Goal: Task Accomplishment & Management: Manage account settings

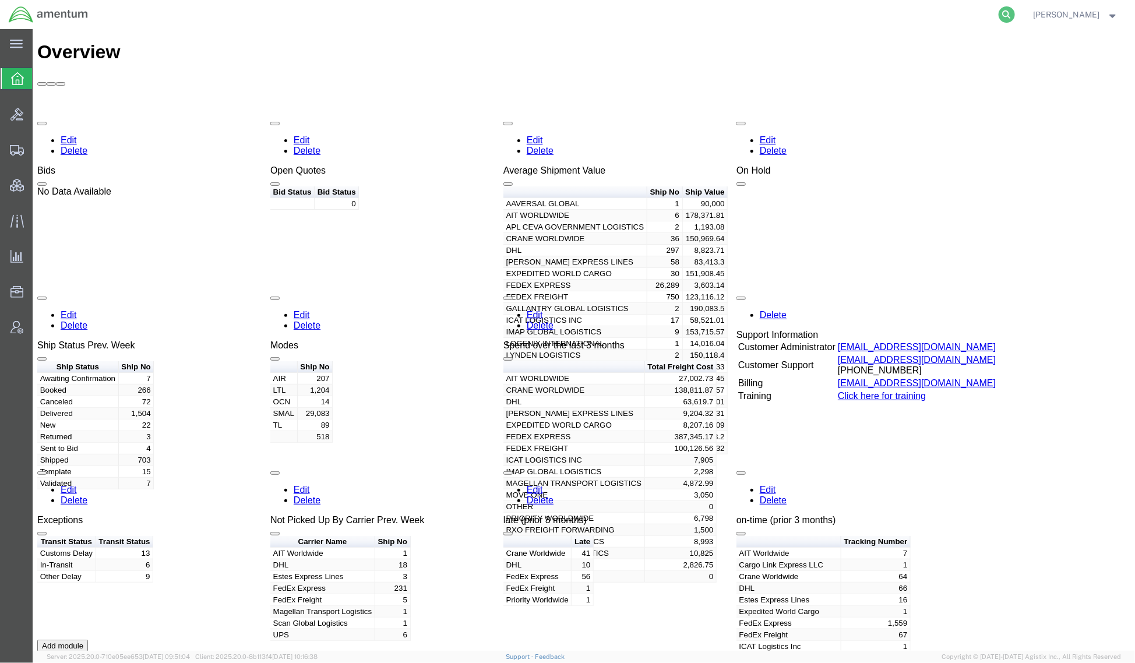
click at [999, 12] on icon at bounding box center [1007, 14] width 16 height 16
paste input "S009-25273-1145"
type input "S009-25273-1145"
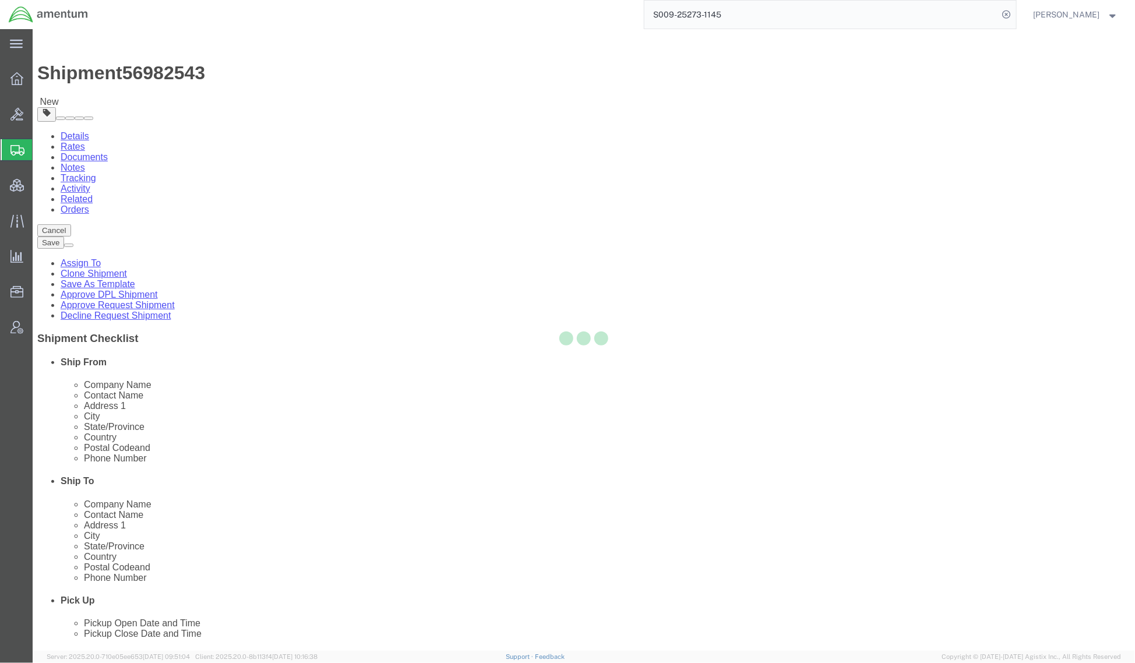
select select
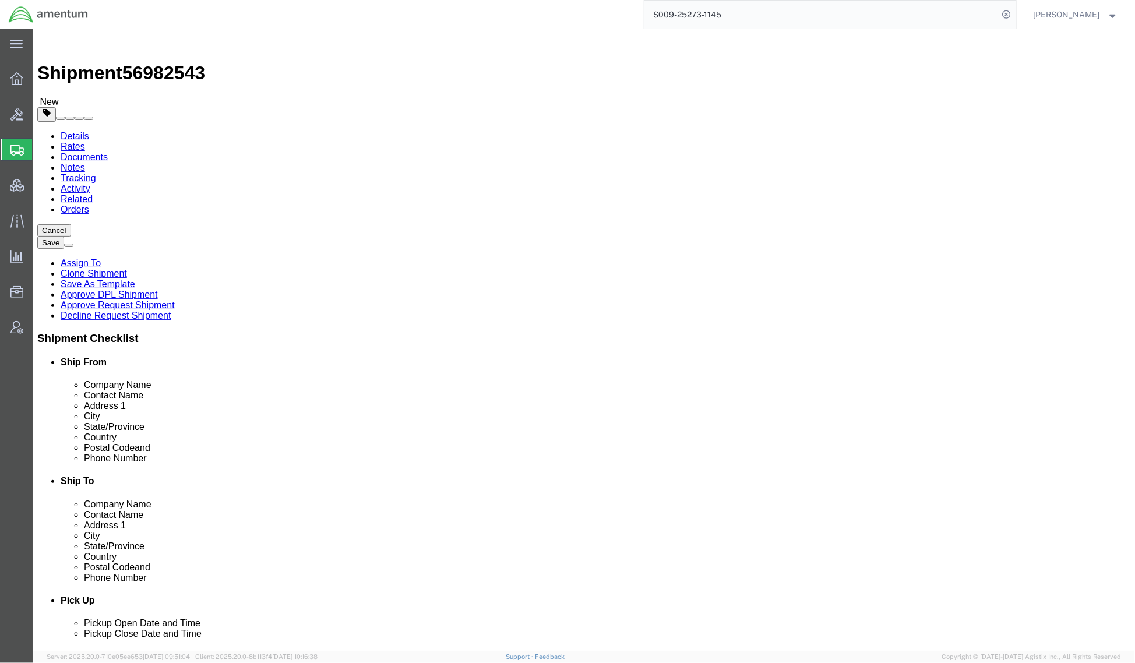
type input "cmu"
select select "42656"
select select "NC"
click input "[PERSON_NAME]"
paste input "[PERSON_NAME]"
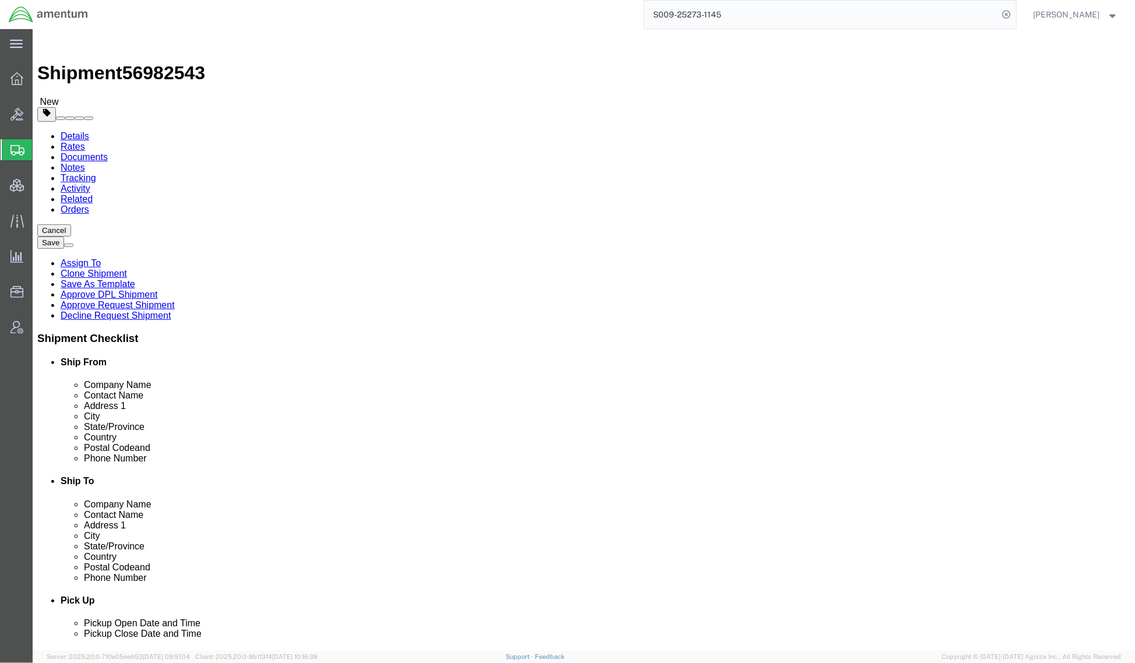
type input "[PERSON_NAME]"
click input "[PHONE_NUMBER]"
paste input "[PHONE_NUMBER]"
type input "[PHONE_NUMBER]"
click button "Save"
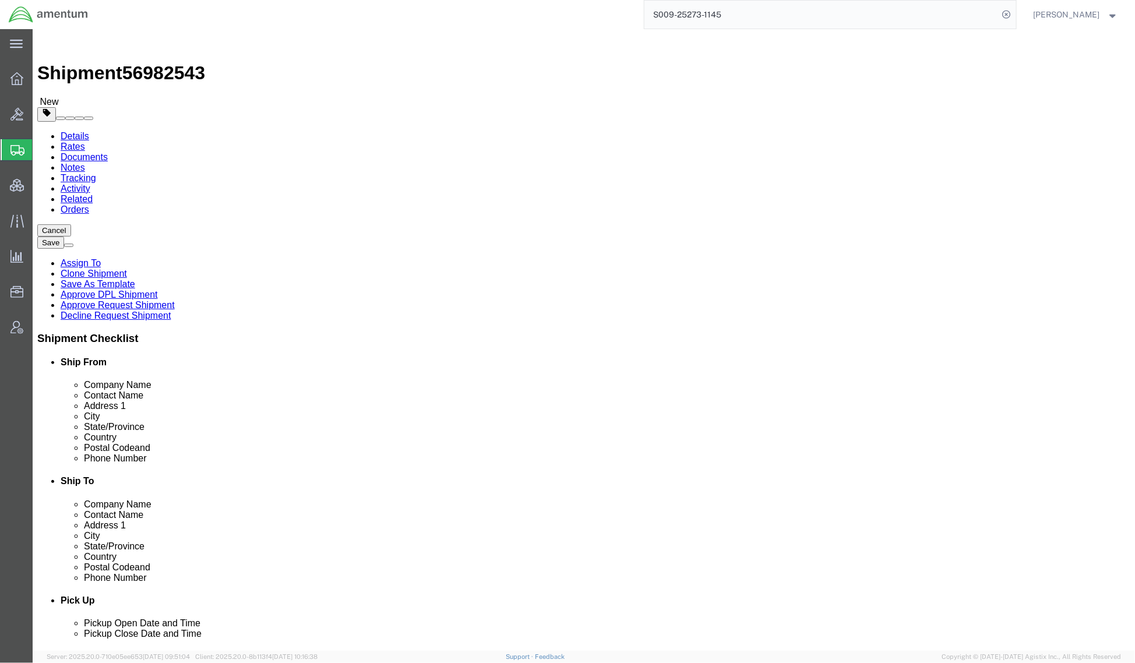
click at [1101, 17] on span "[PERSON_NAME]" at bounding box center [1076, 14] width 85 height 13
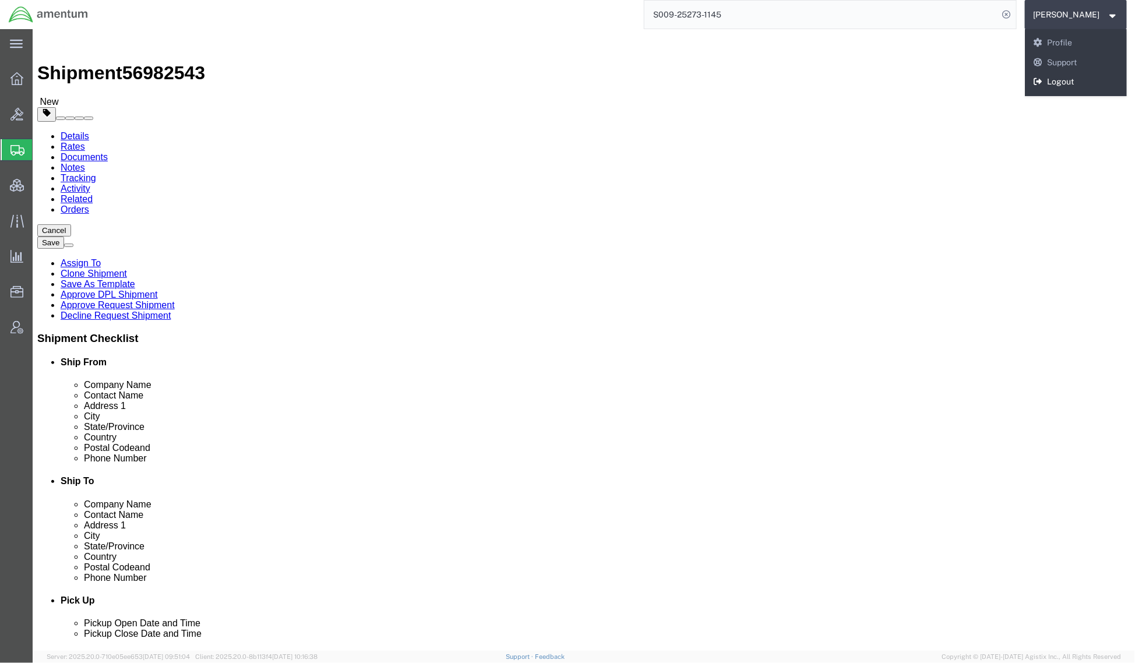
click at [1070, 75] on link "Logout" at bounding box center [1076, 82] width 103 height 20
